Goal: Navigation & Orientation: Find specific page/section

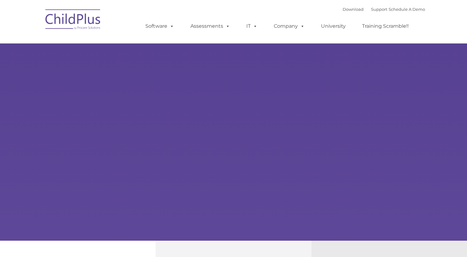
select select "MEDIUM"
type input ""
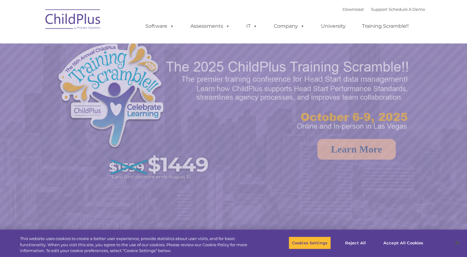
select select "MEDIUM"
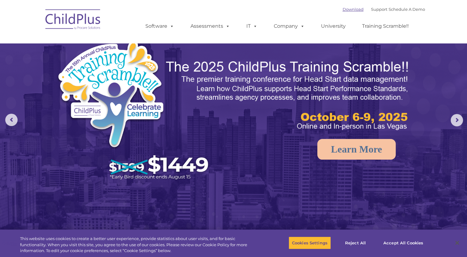
click at [342, 12] on link "Download" at bounding box center [352, 9] width 21 height 5
